Goal: Obtain resource: Obtain resource

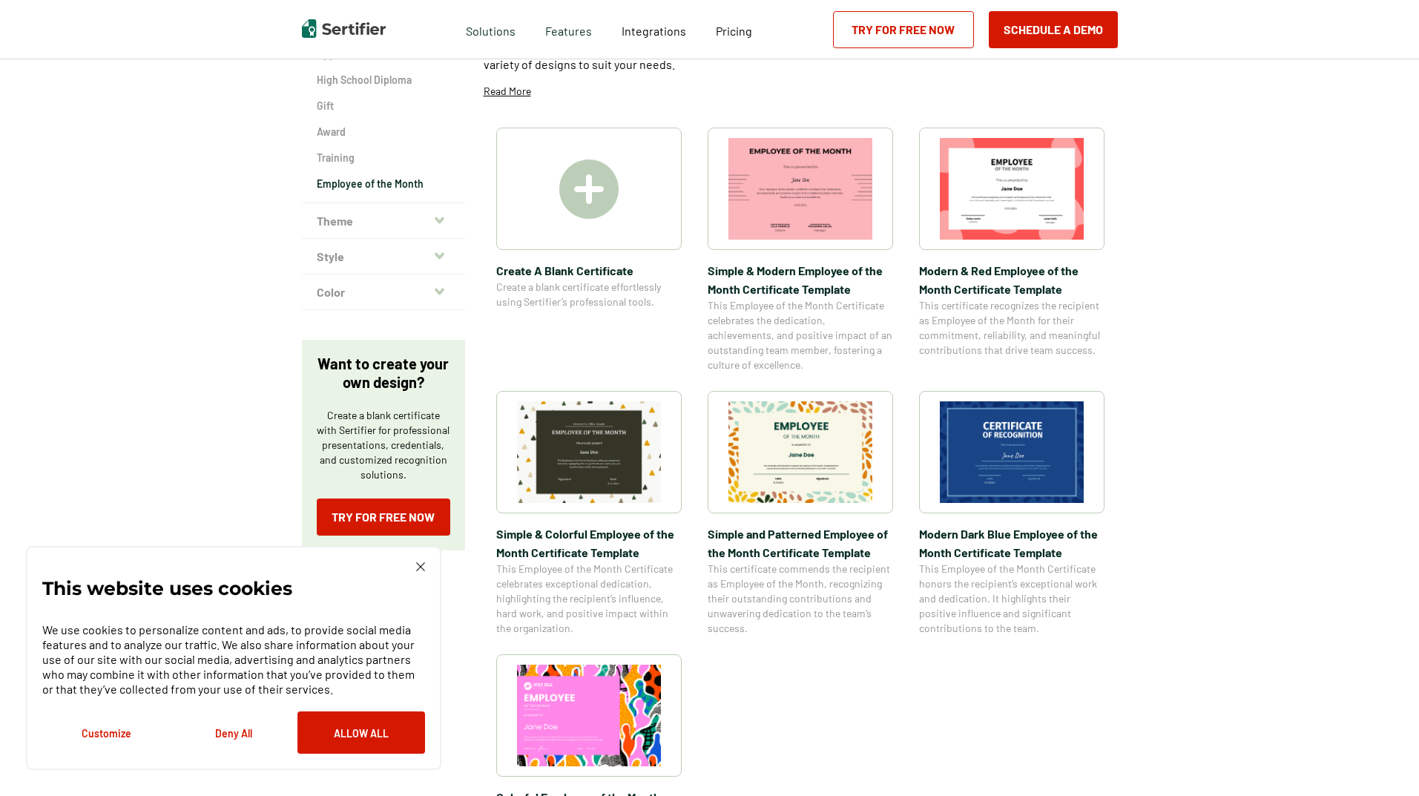
scroll to position [223, 0]
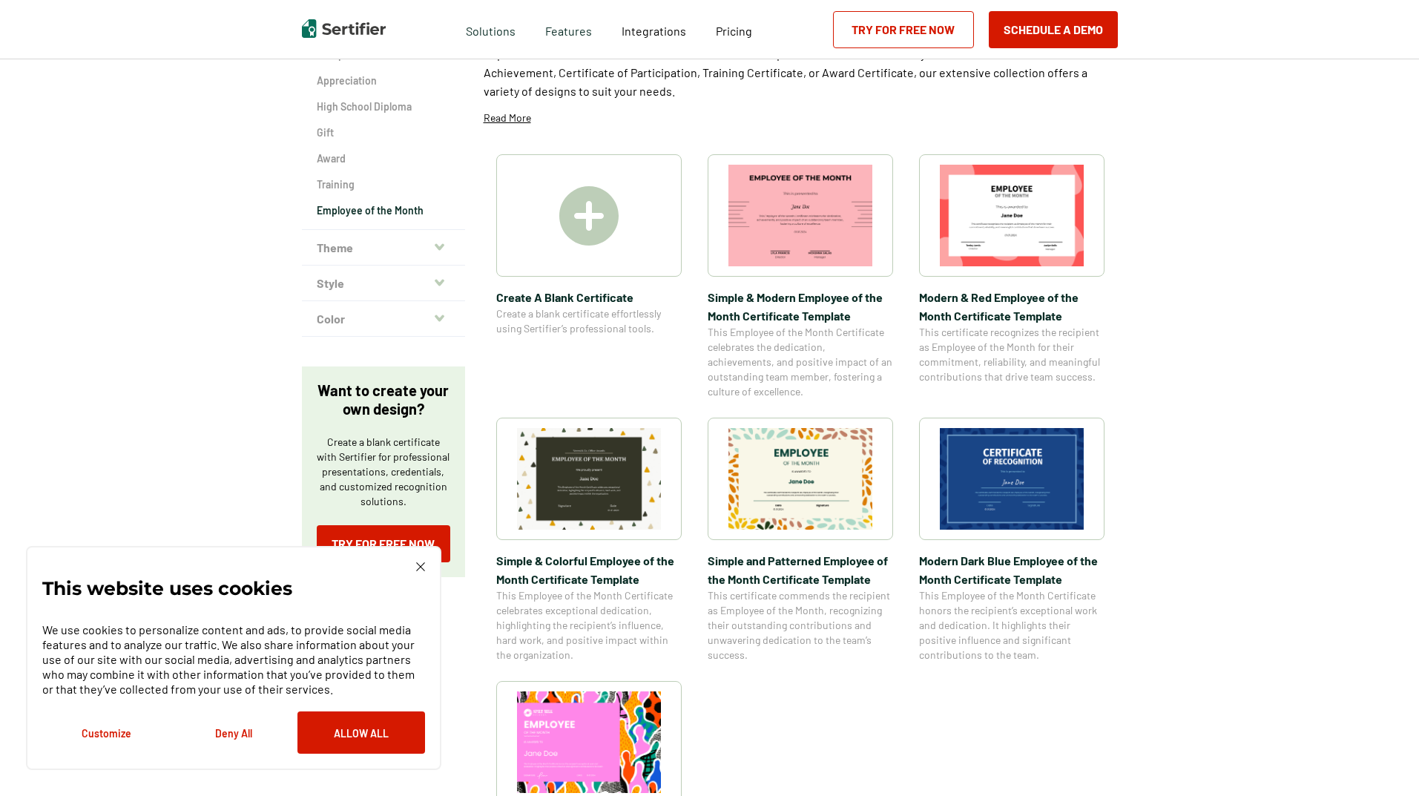
click at [1010, 476] on img at bounding box center [1012, 479] width 144 height 102
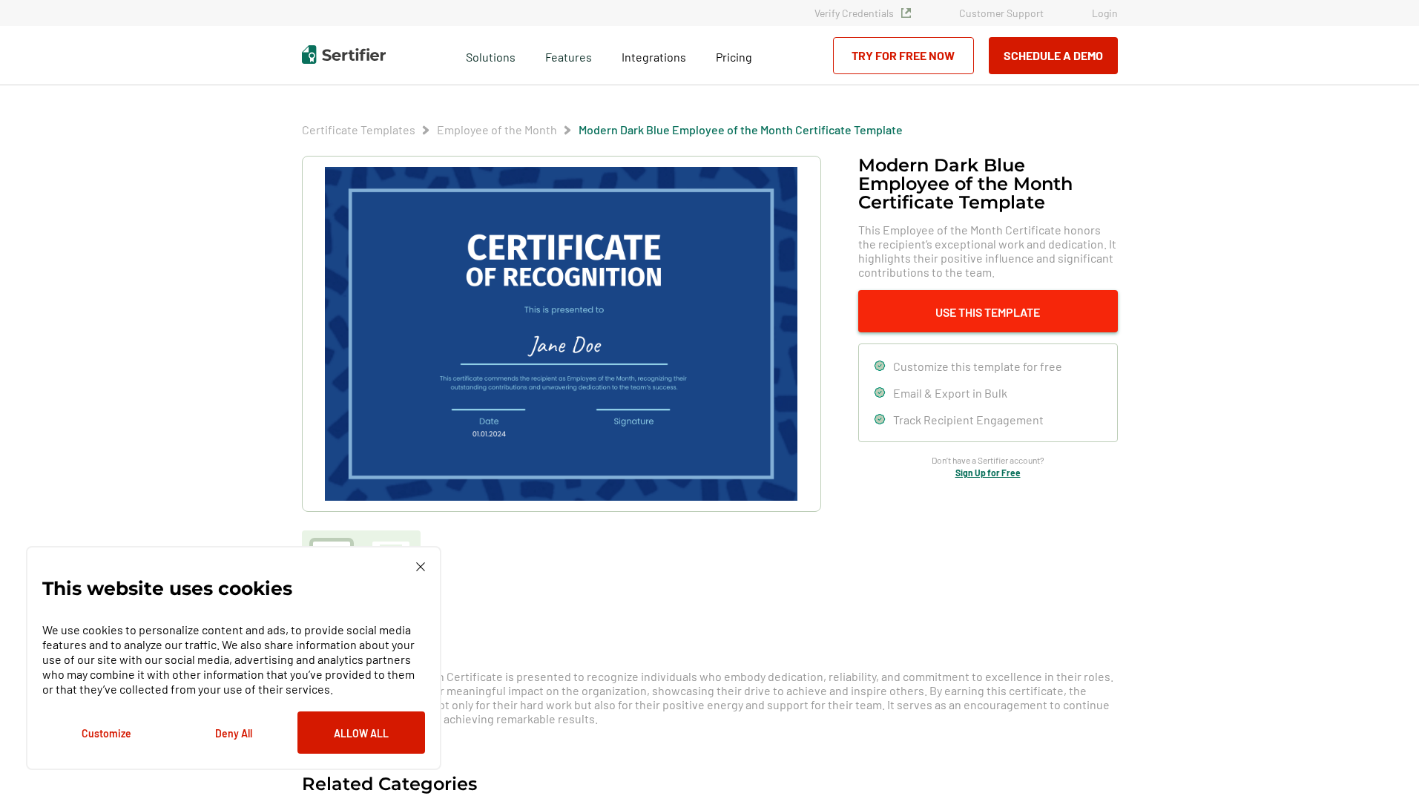
click at [886, 312] on button "Use This Template" at bounding box center [988, 311] width 260 height 42
